Goal: Task Accomplishment & Management: Use online tool/utility

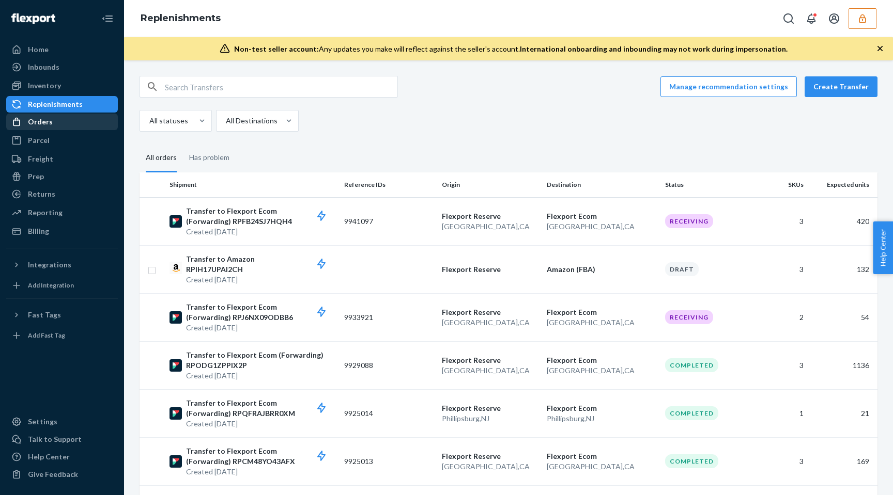
click at [45, 123] on div "Orders" at bounding box center [40, 122] width 25 height 10
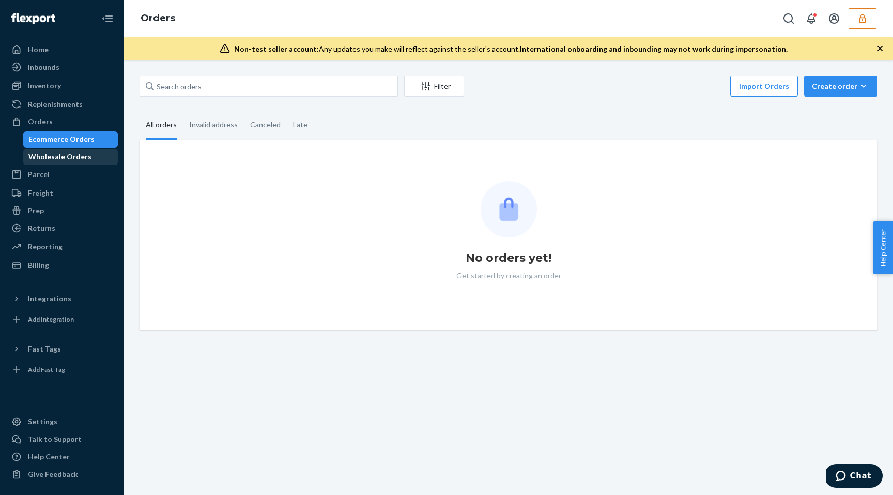
click at [60, 153] on div "Wholesale Orders" at bounding box center [59, 157] width 63 height 10
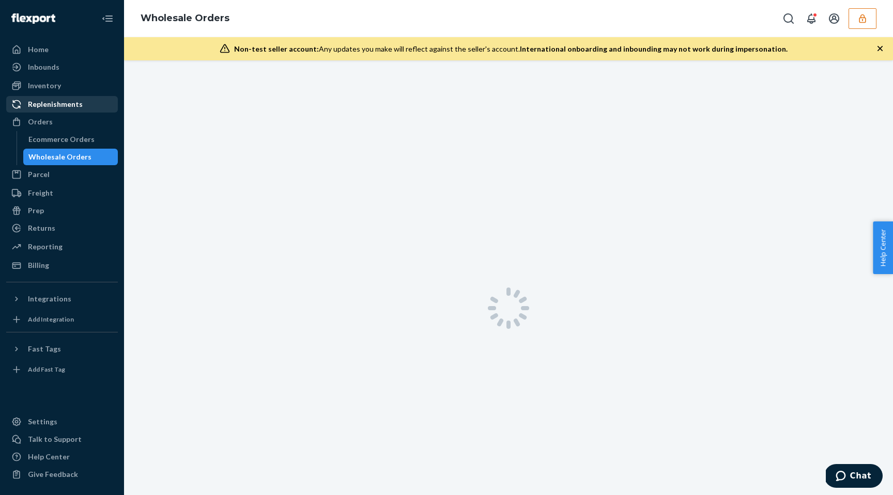
click at [50, 104] on div "Replenishments" at bounding box center [55, 104] width 55 height 10
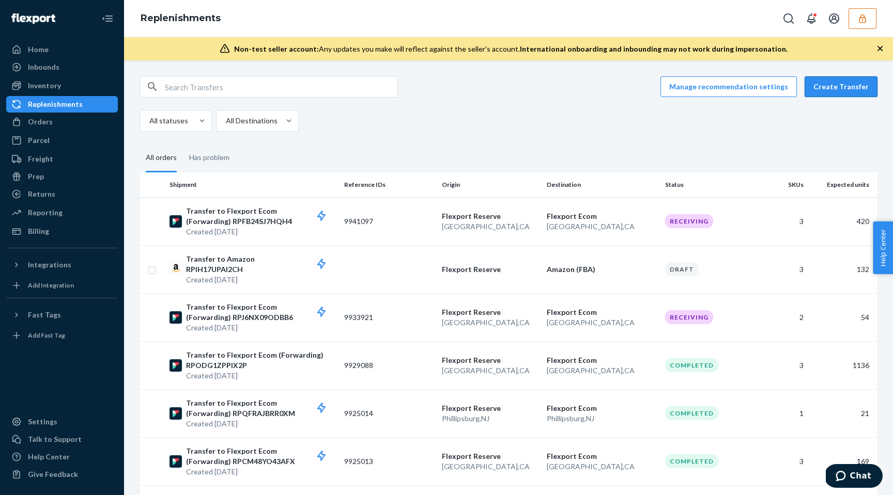
click at [861, 84] on button "Create Transfer" at bounding box center [840, 86] width 73 height 21
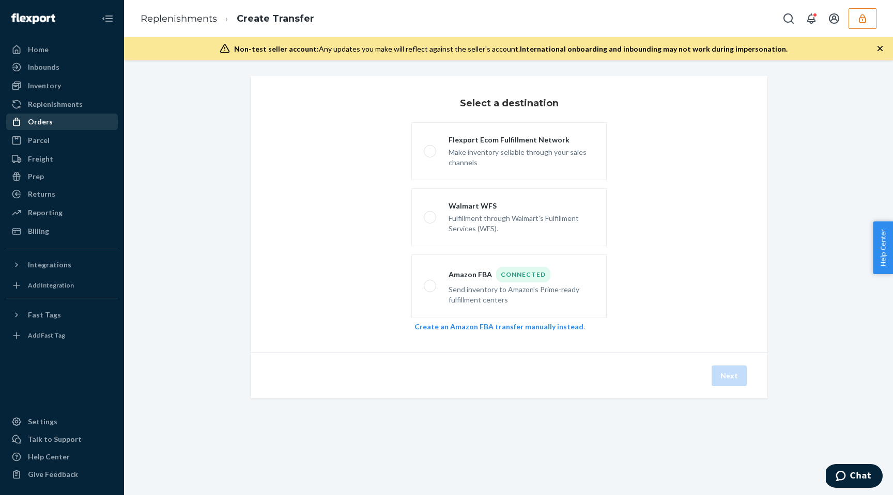
click at [51, 129] on link "Orders" at bounding box center [62, 122] width 112 height 17
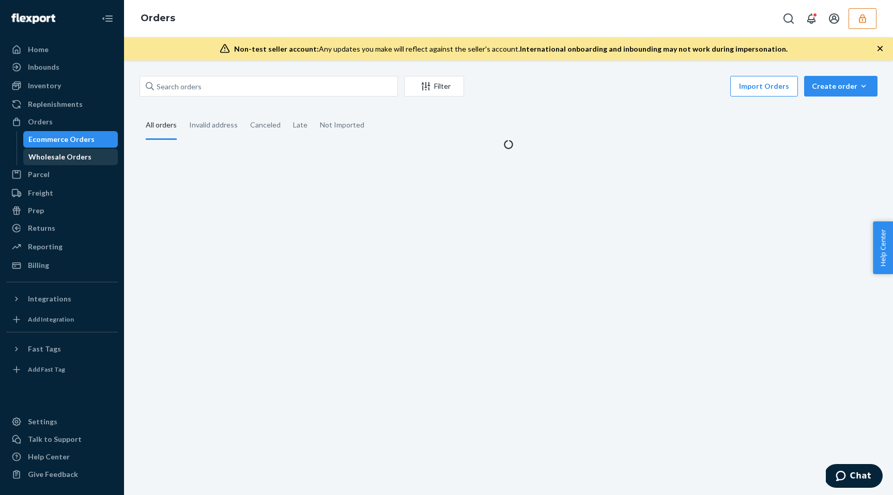
click at [59, 161] on div "Wholesale Orders" at bounding box center [59, 157] width 63 height 10
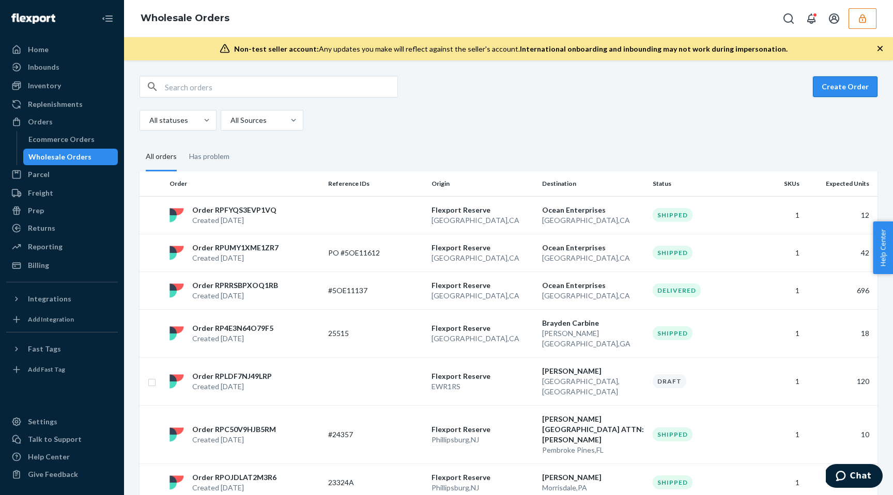
click at [826, 85] on button "Create Order" at bounding box center [845, 86] width 65 height 21
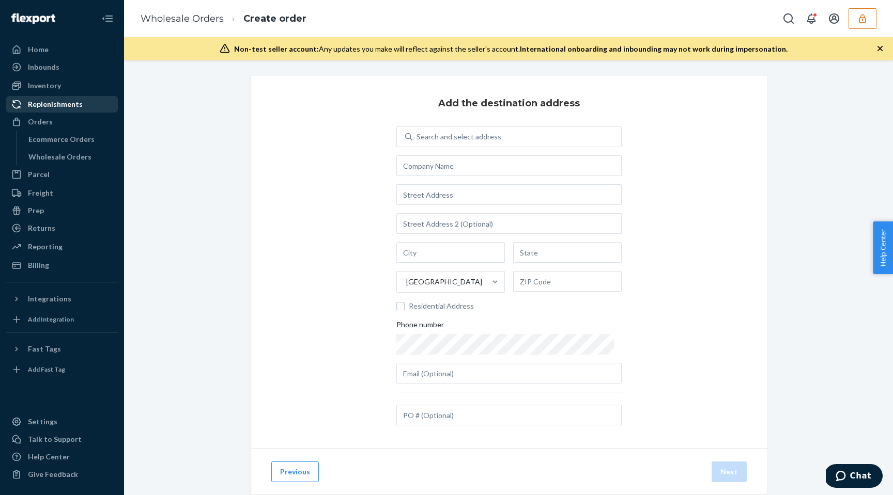
click at [69, 101] on div "Replenishments" at bounding box center [55, 104] width 55 height 10
